Goal: Information Seeking & Learning: Learn about a topic

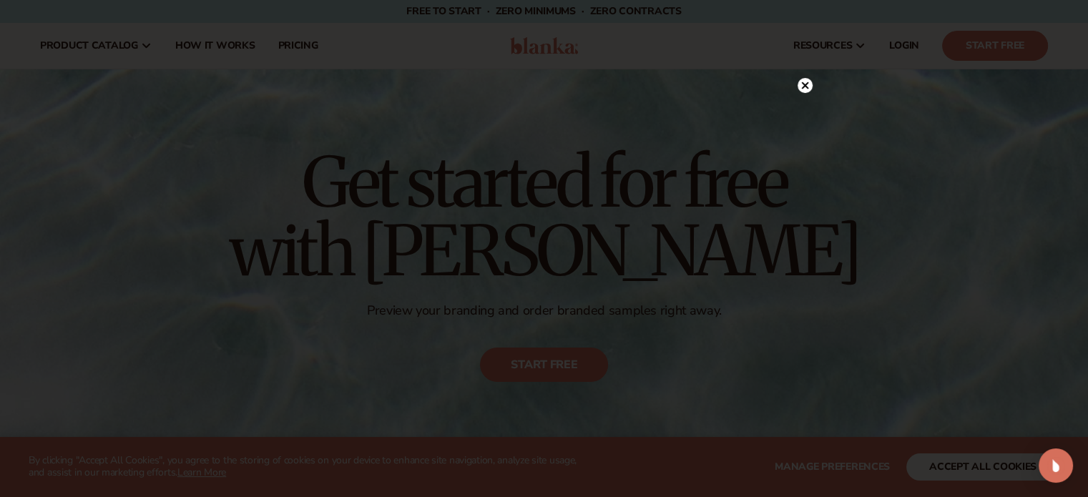
click at [803, 84] on icon at bounding box center [804, 85] width 7 height 7
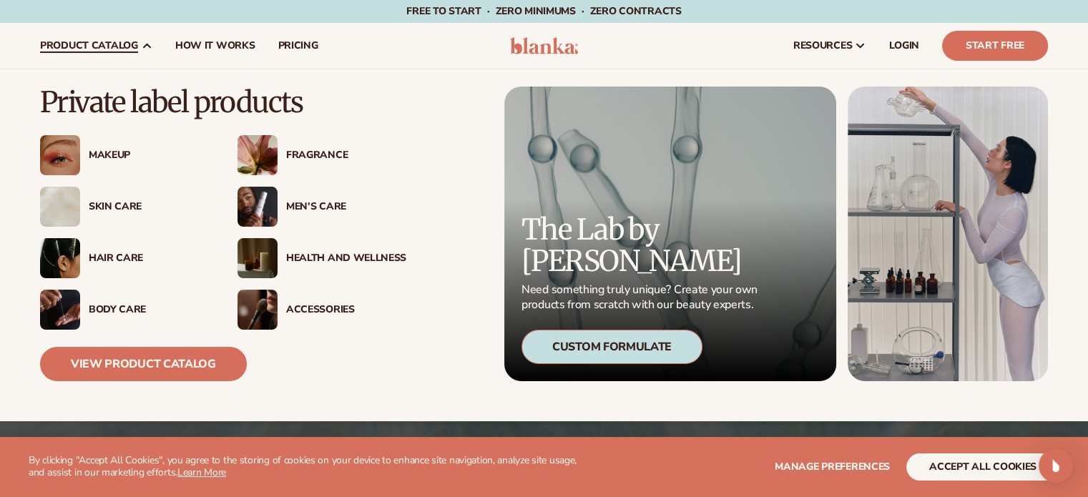
click at [117, 262] on div "Hair Care" at bounding box center [149, 258] width 120 height 12
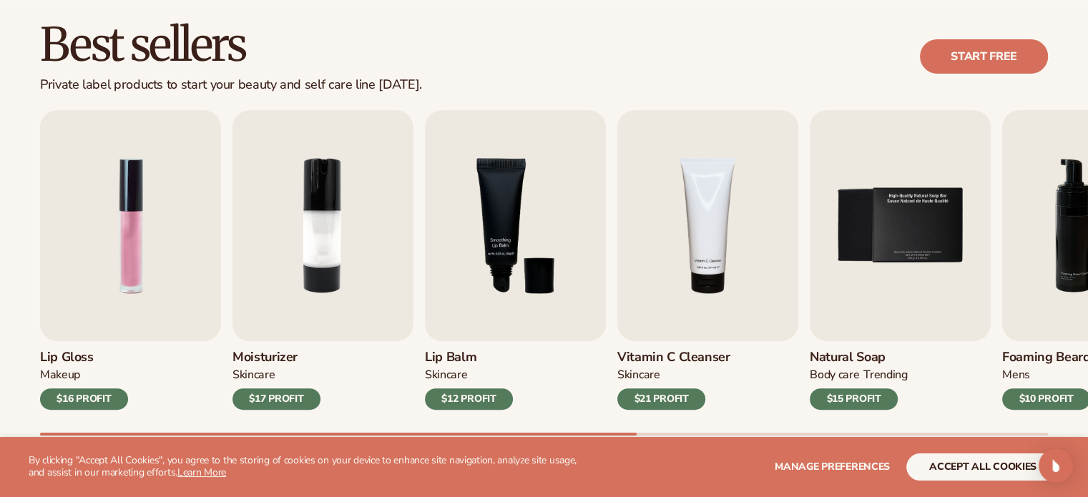
scroll to position [429, 0]
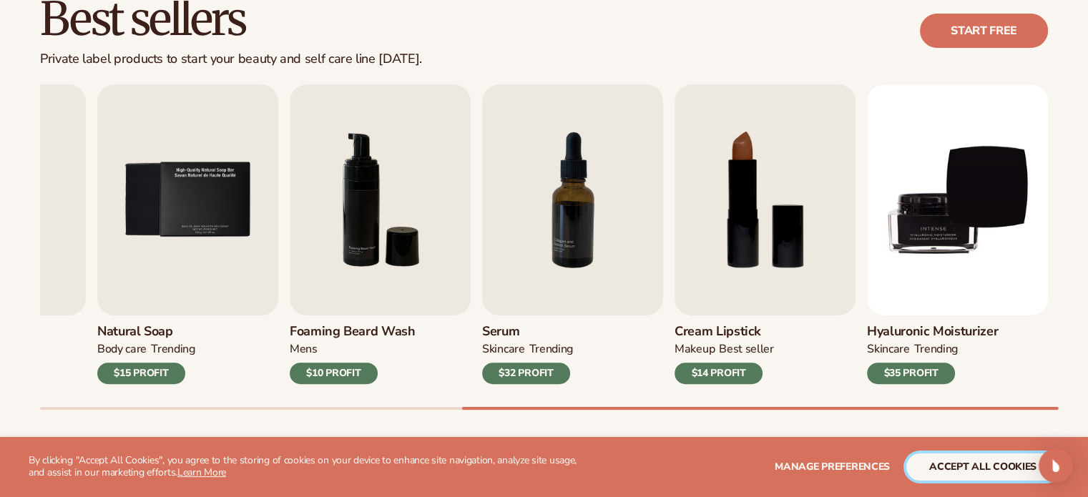
click at [991, 466] on button "accept all cookies" at bounding box center [982, 466] width 153 height 27
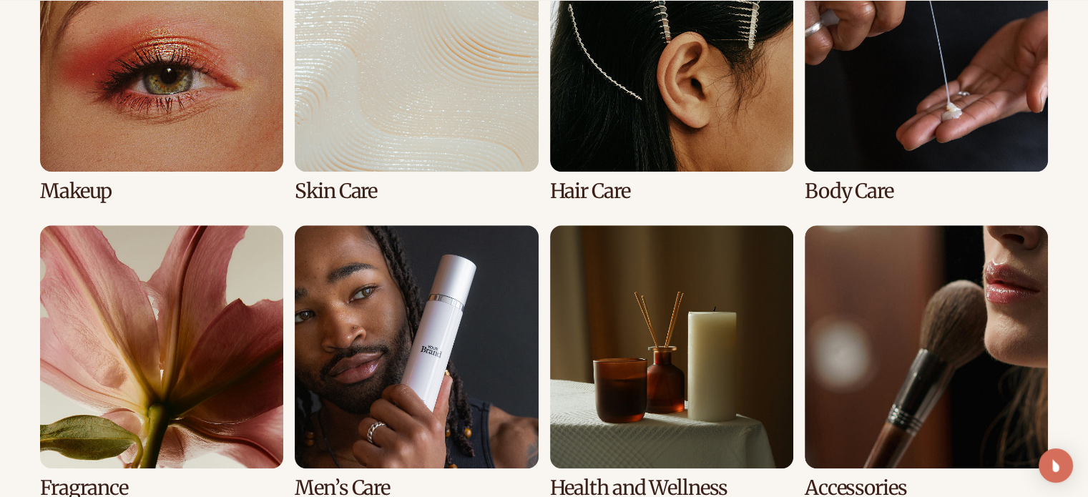
scroll to position [1159, 0]
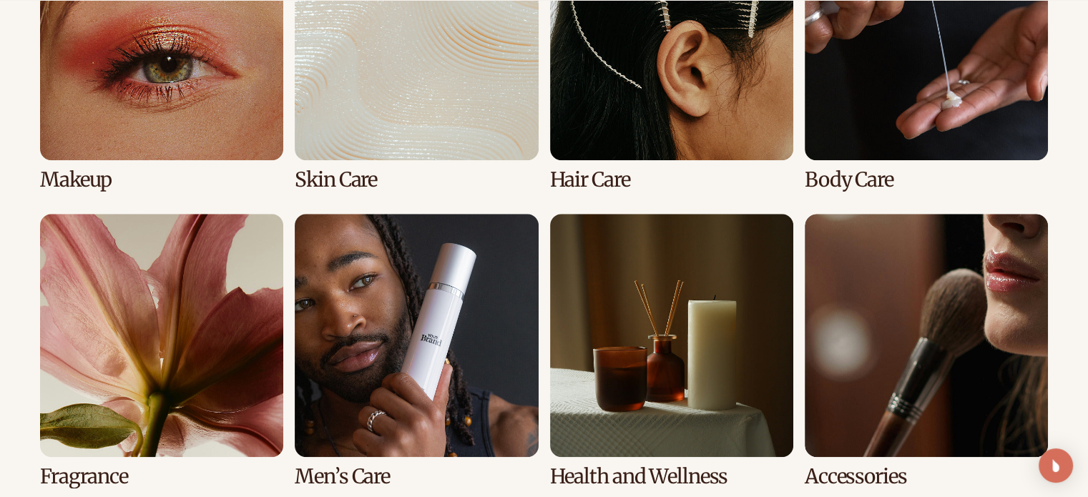
click at [616, 89] on link "3 / 8" at bounding box center [671, 54] width 243 height 274
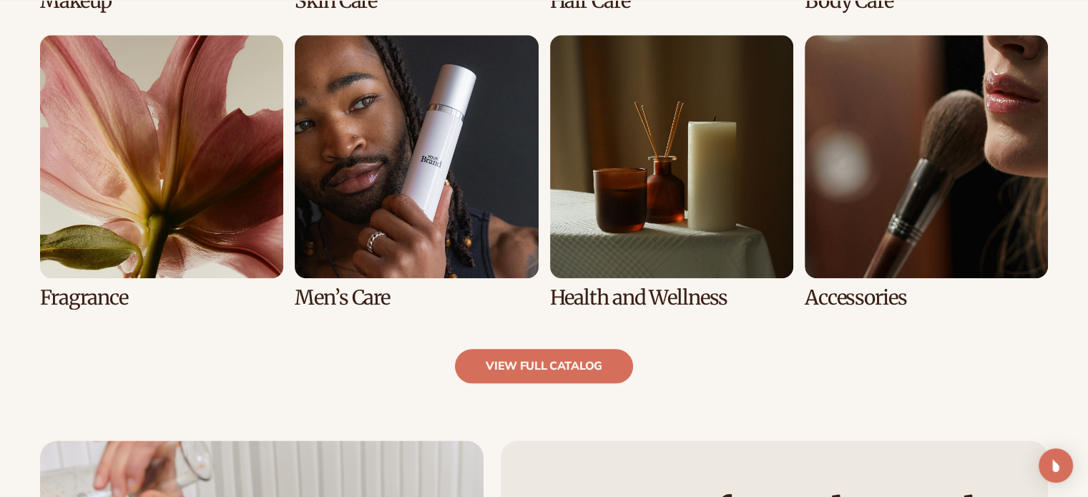
scroll to position [1573, 0]
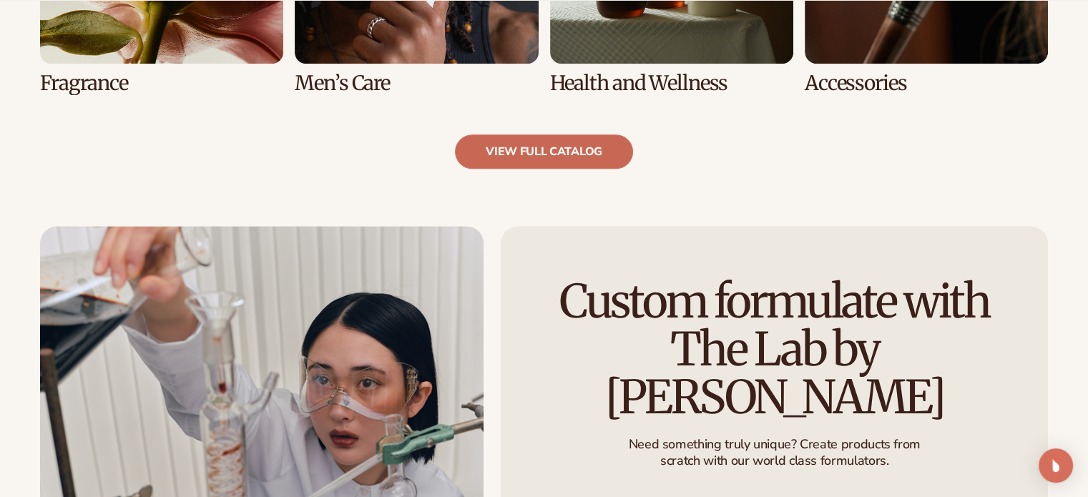
click at [585, 157] on link "view full catalog" at bounding box center [544, 151] width 178 height 34
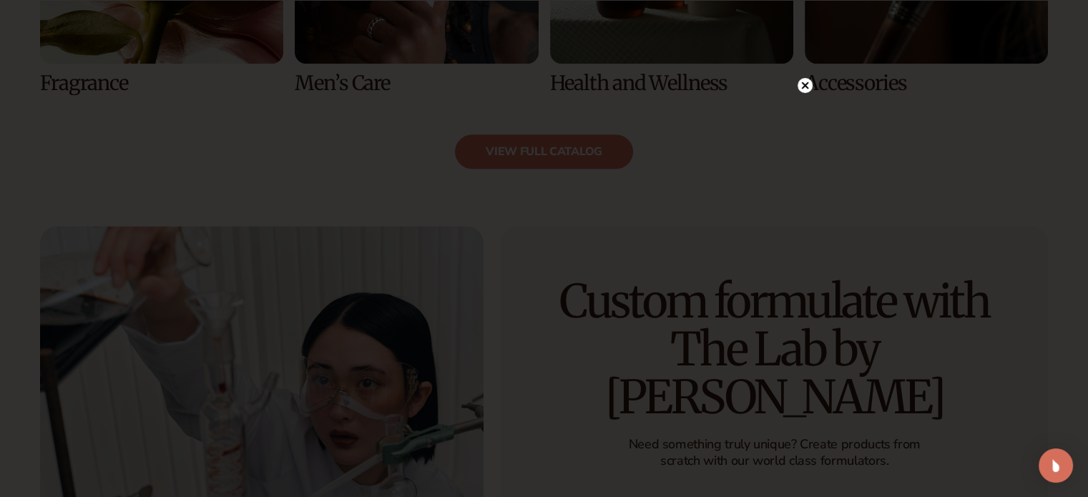
click at [803, 84] on icon at bounding box center [804, 85] width 7 height 7
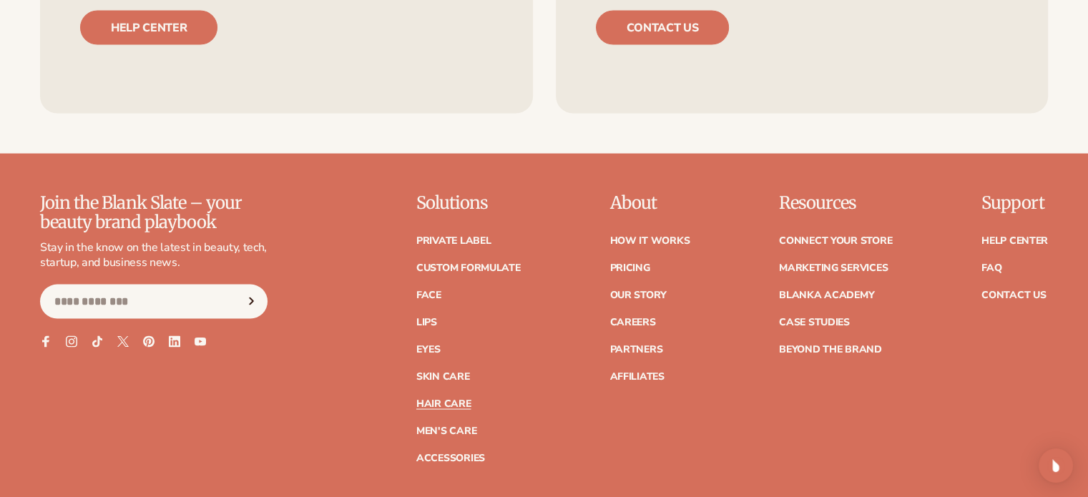
scroll to position [2788, 0]
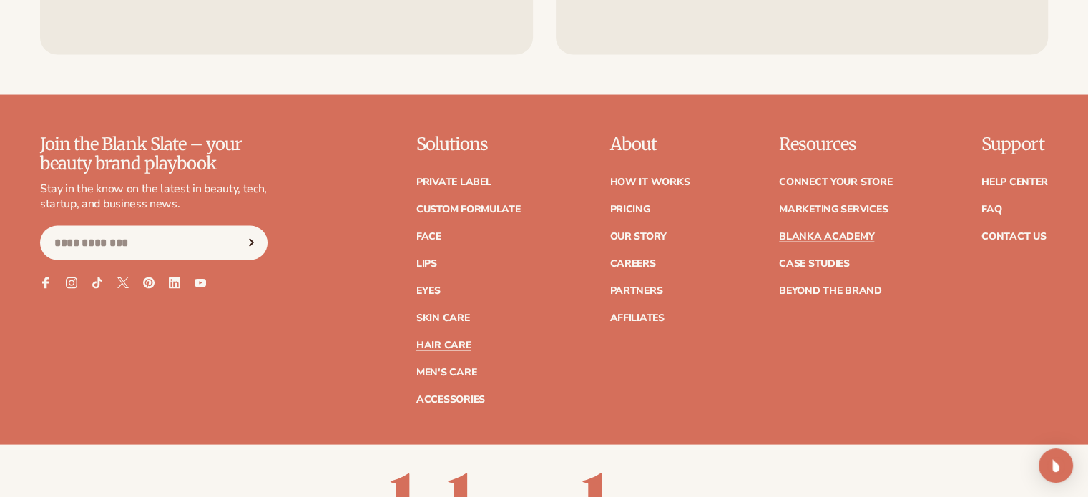
click at [843, 232] on link "Blanka Academy" at bounding box center [826, 237] width 95 height 10
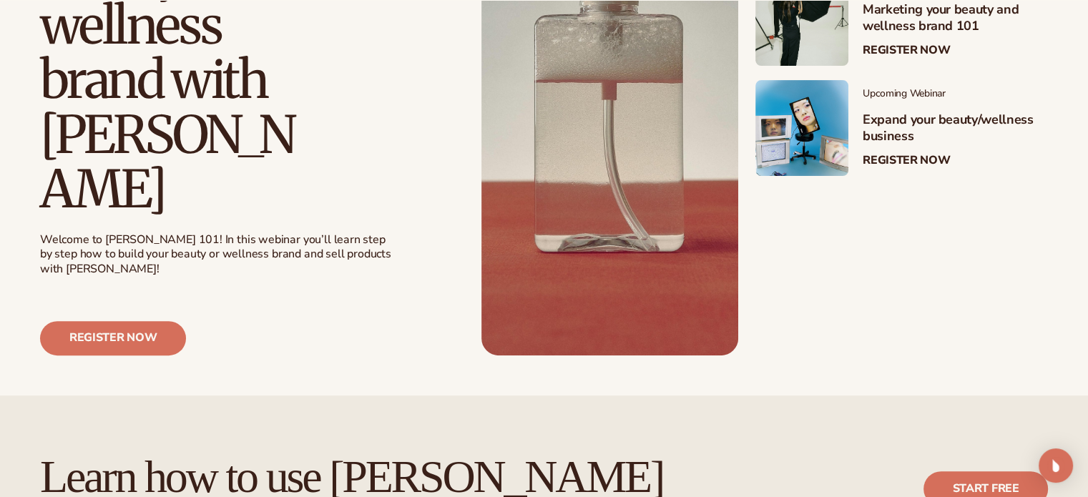
scroll to position [500, 0]
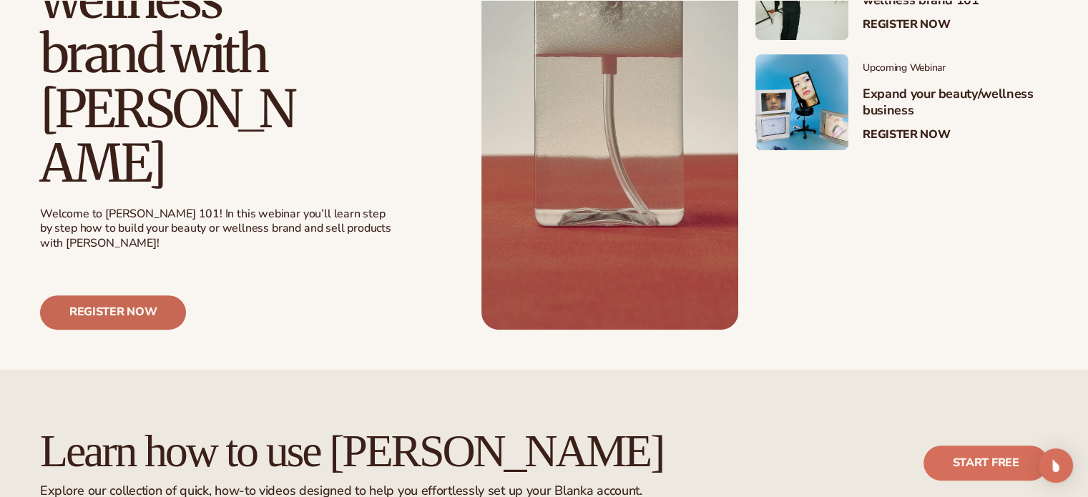
click at [132, 295] on link "Register now" at bounding box center [113, 312] width 146 height 34
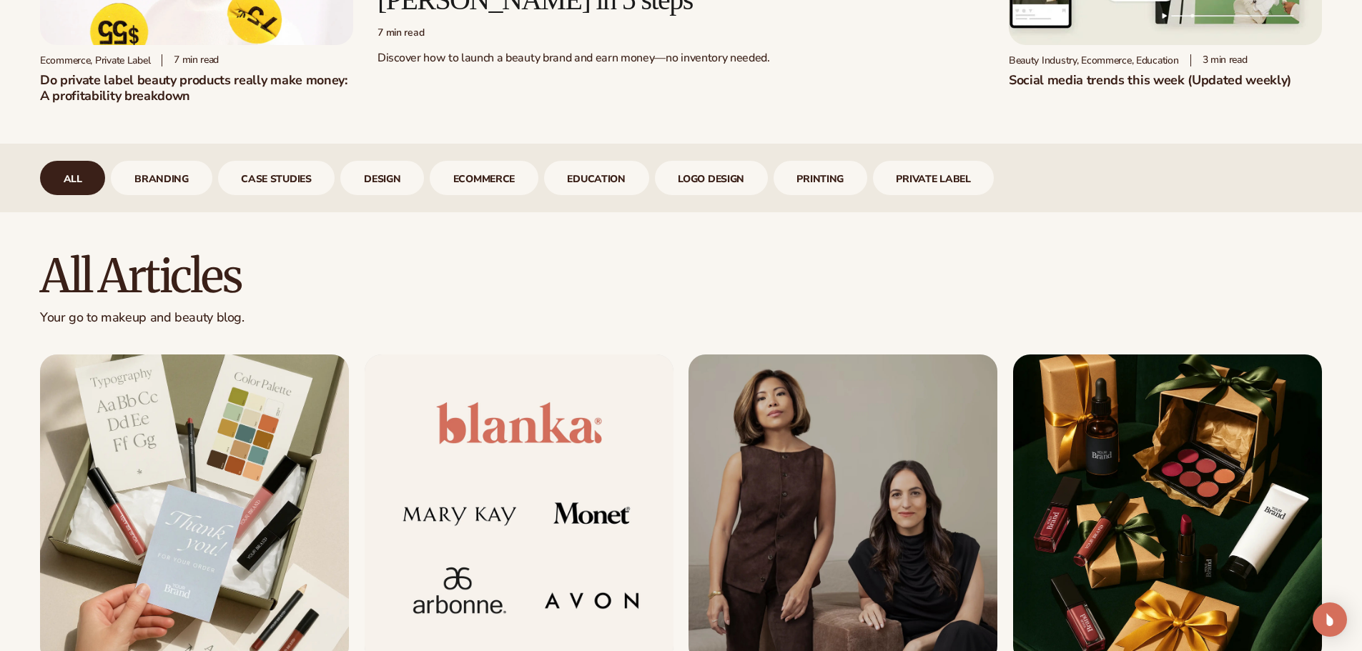
scroll to position [643, 0]
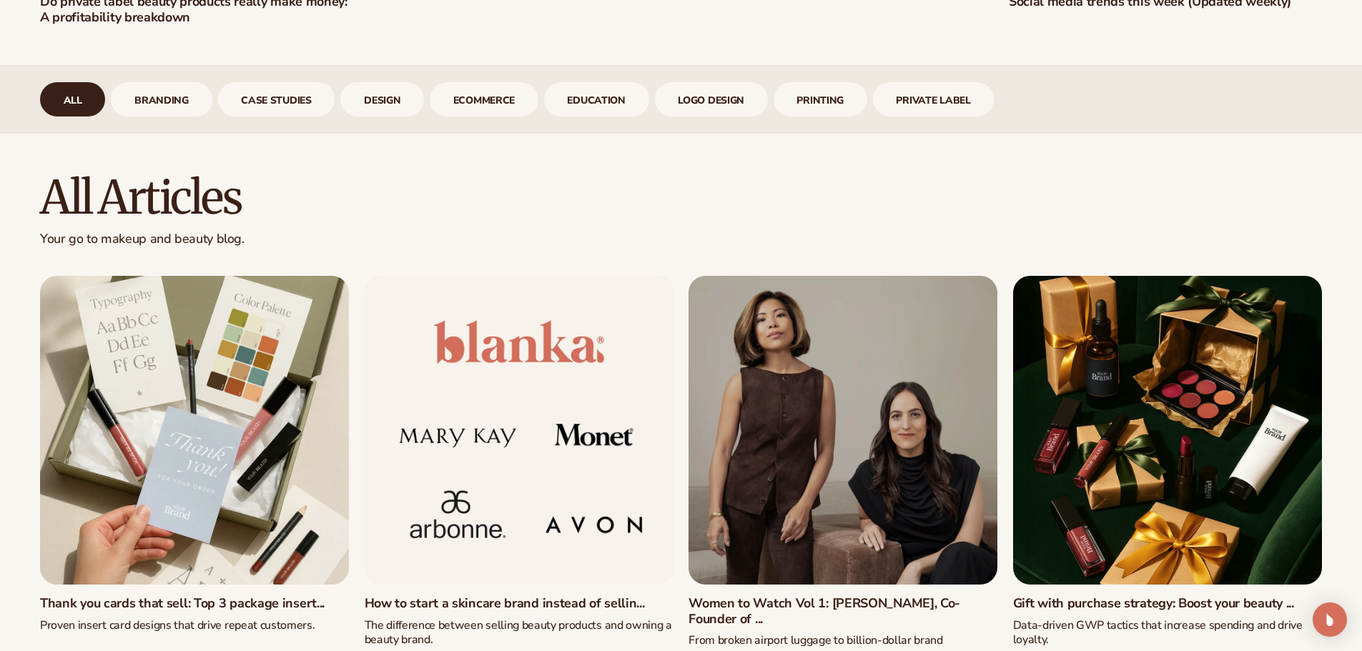
click at [576, 601] on link "How to start a skincare brand instead of sellin..." at bounding box center [519, 604] width 309 height 16
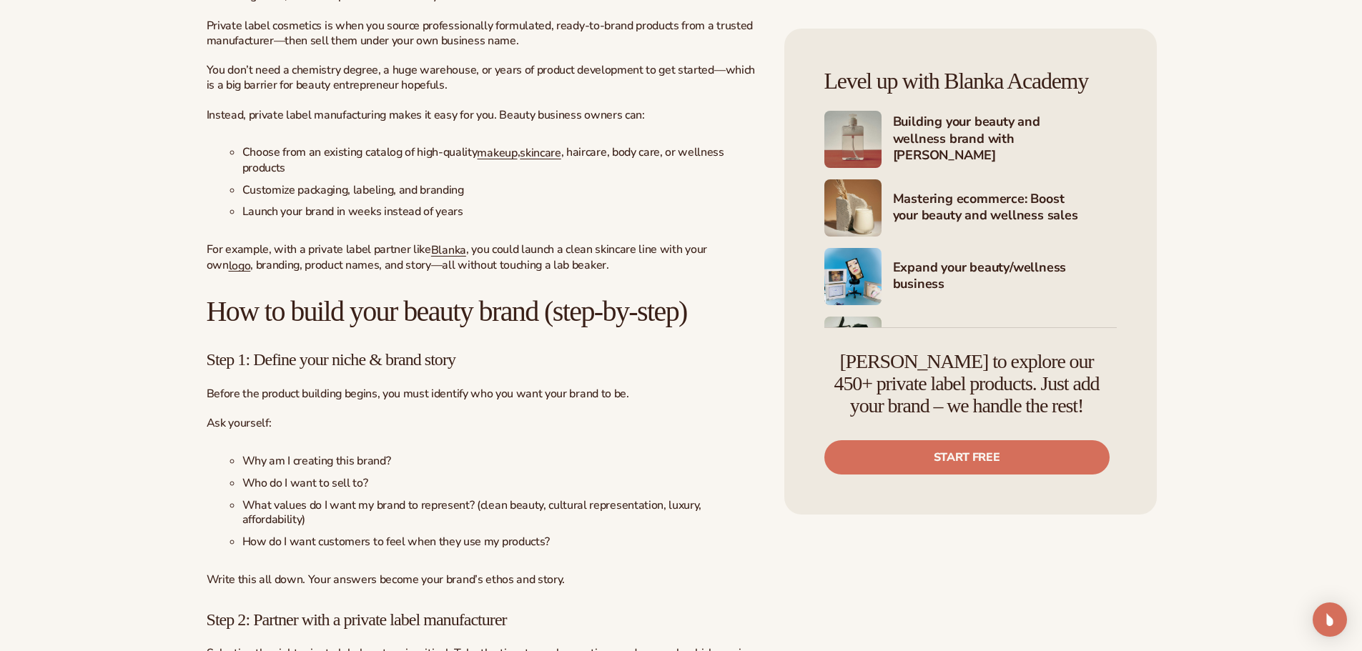
scroll to position [2359, 0]
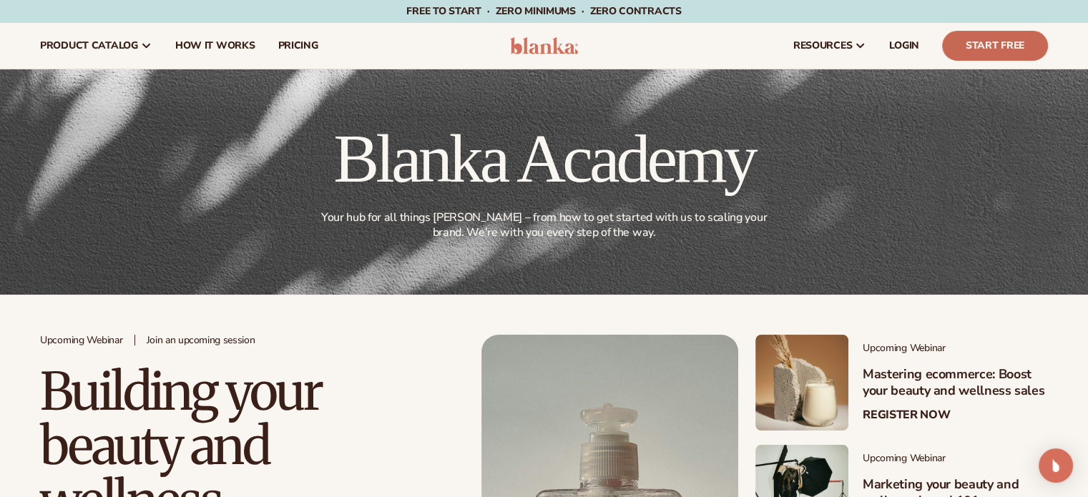
click at [995, 41] on link "Start Free" at bounding box center [995, 46] width 106 height 30
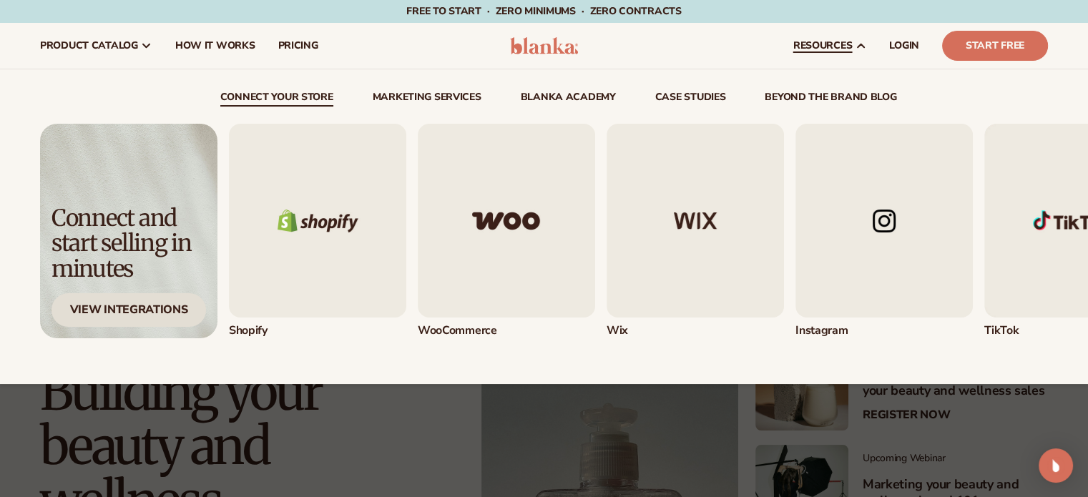
click at [134, 300] on div "View Integrations" at bounding box center [128, 310] width 154 height 34
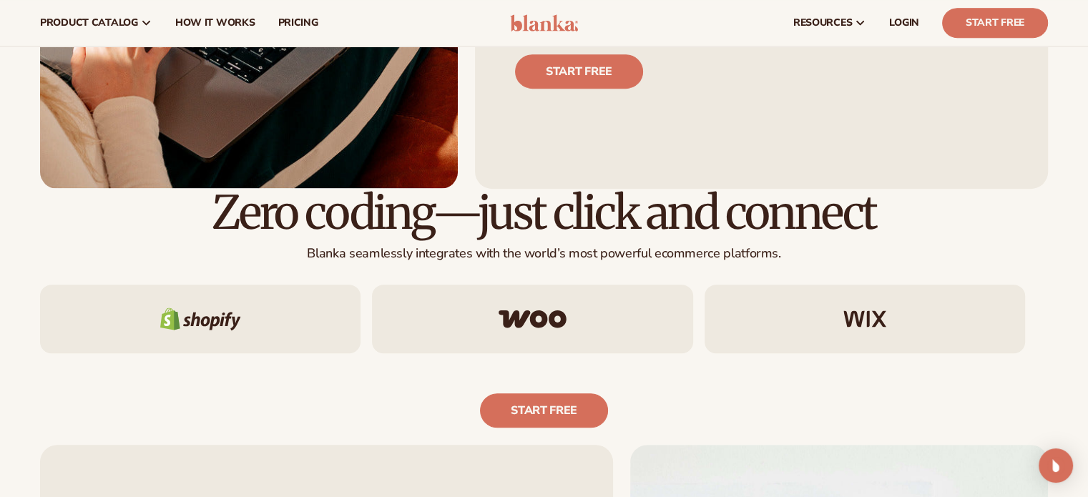
scroll to position [572, 0]
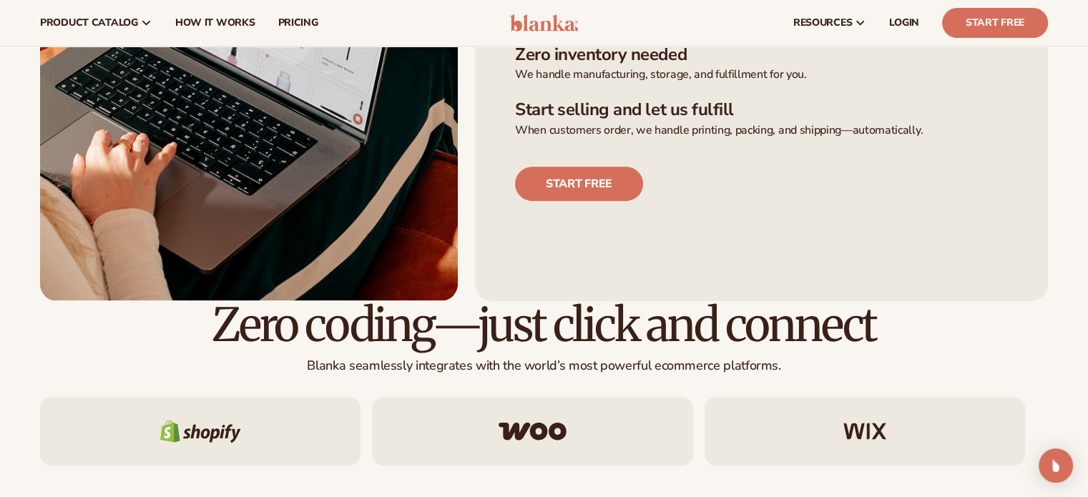
click at [889, 431] on div at bounding box center [864, 431] width 320 height 69
click at [681, 13] on div "resources connect your store" at bounding box center [825, 23] width 467 height 46
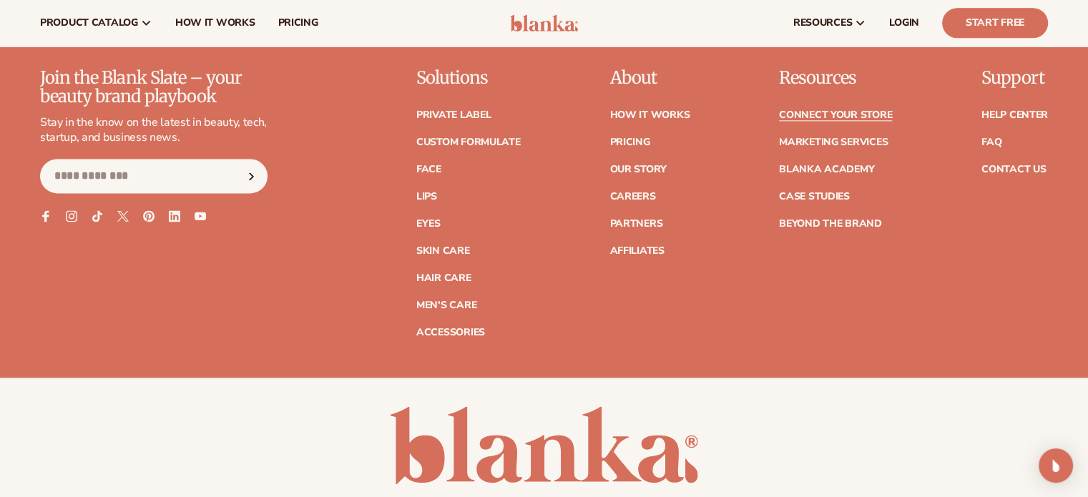
scroll to position [1877, 0]
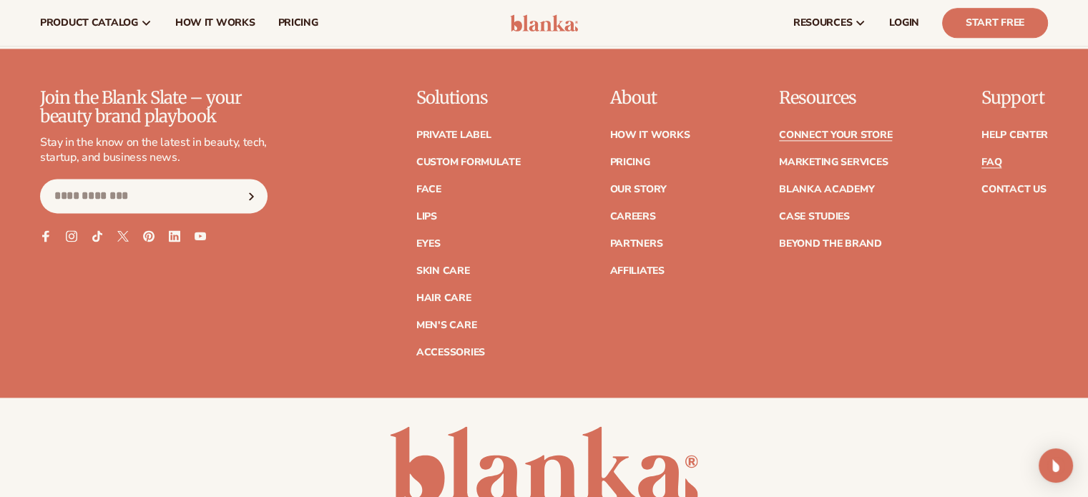
click at [995, 157] on link "FAQ" at bounding box center [991, 162] width 20 height 10
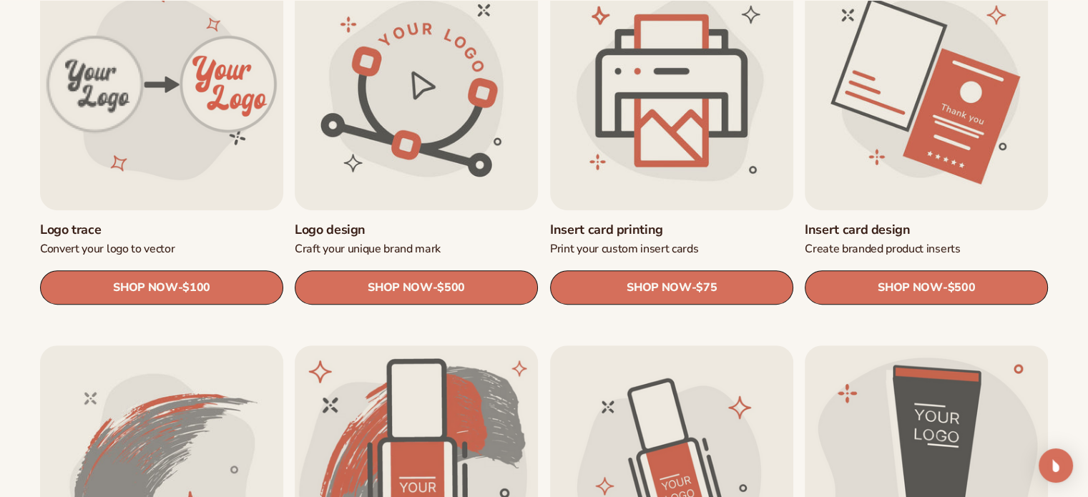
scroll to position [572, 0]
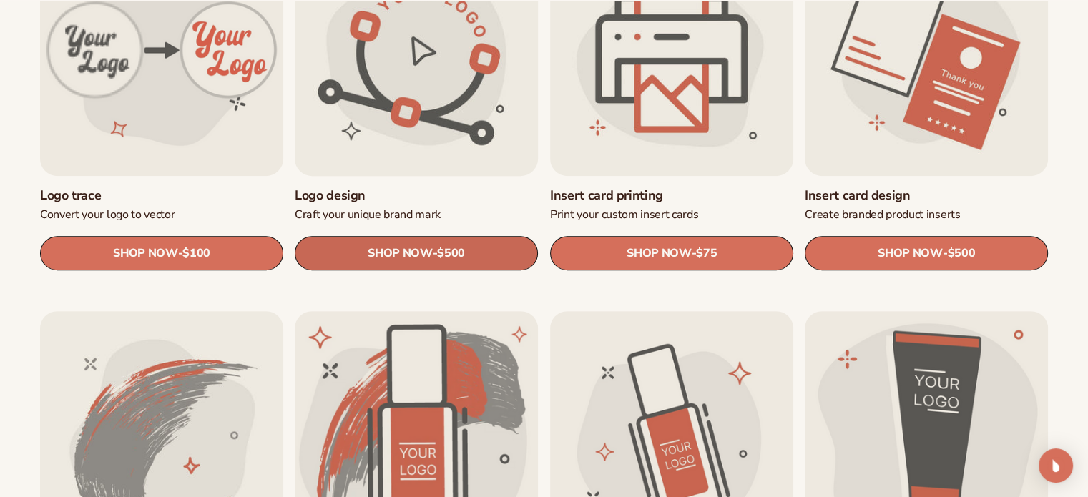
click at [416, 260] on span "SHOP NOW" at bounding box center [400, 254] width 64 height 14
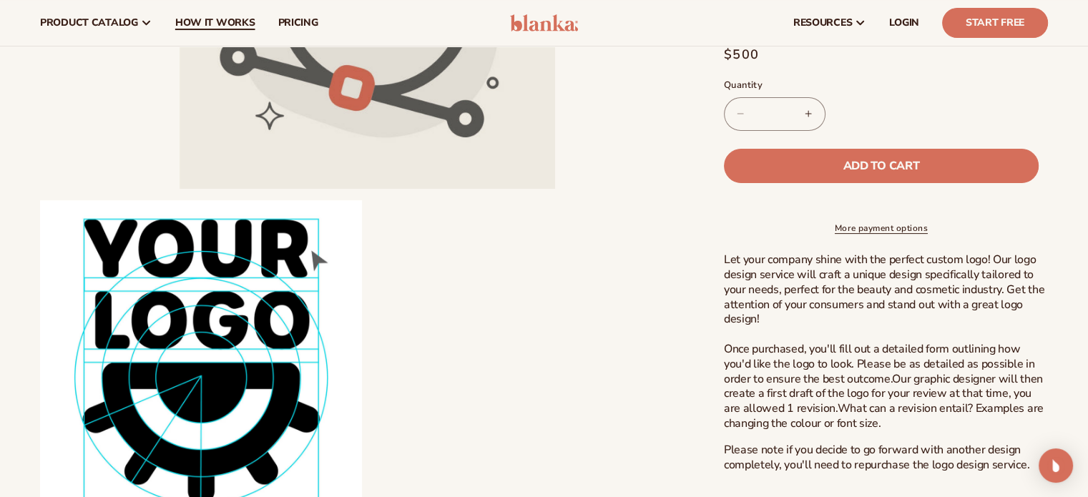
scroll to position [143, 0]
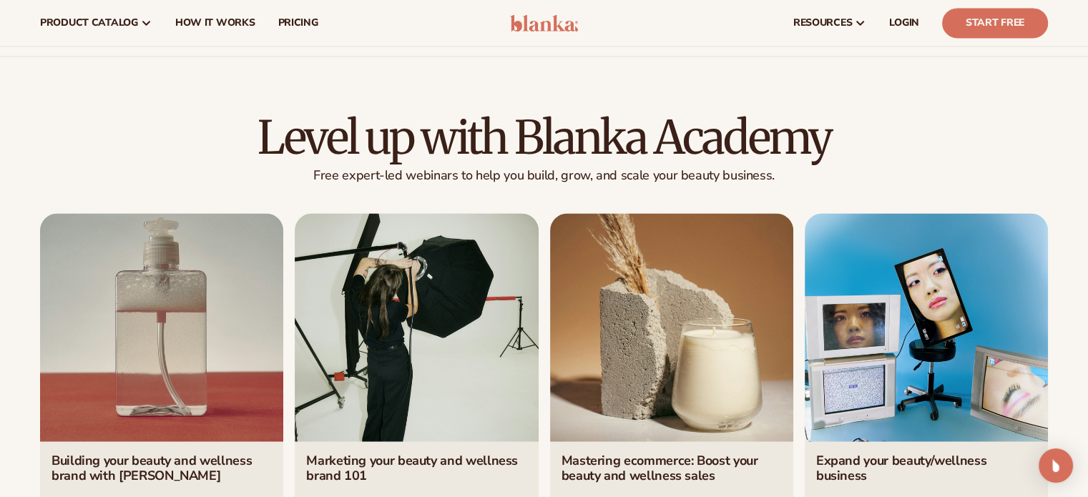
scroll to position [2359, 0]
